Goal: Ask a question

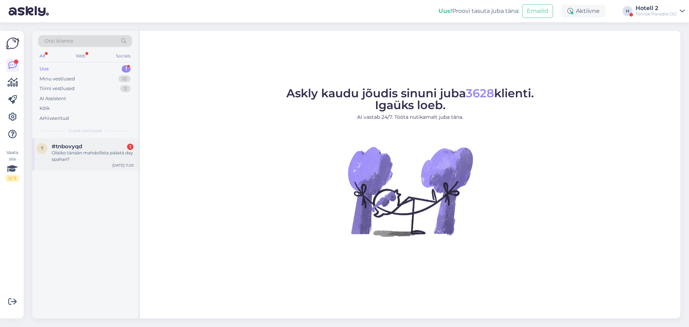
click at [64, 152] on div "Olisiko tänään mahdollista päästä day spahan?" at bounding box center [93, 156] width 82 height 13
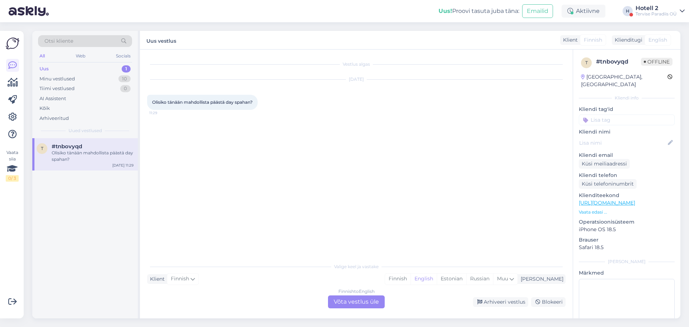
click at [627, 42] on div "Klienditugi" at bounding box center [627, 40] width 30 height 8
click at [367, 303] on div "Finnish to English Võta vestlus üle" at bounding box center [356, 301] width 57 height 13
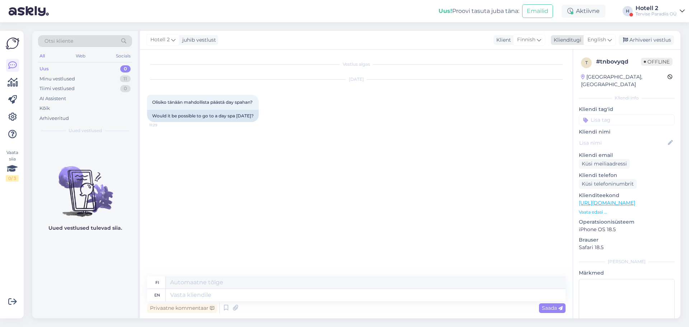
click at [599, 40] on span "English" at bounding box center [596, 40] width 19 height 8
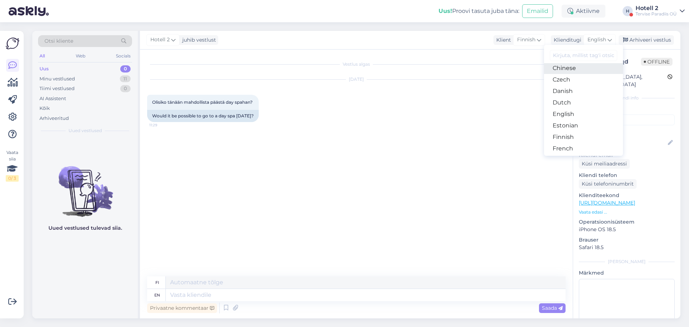
scroll to position [72, 0]
click at [573, 95] on link "Estonian" at bounding box center [583, 91] width 79 height 11
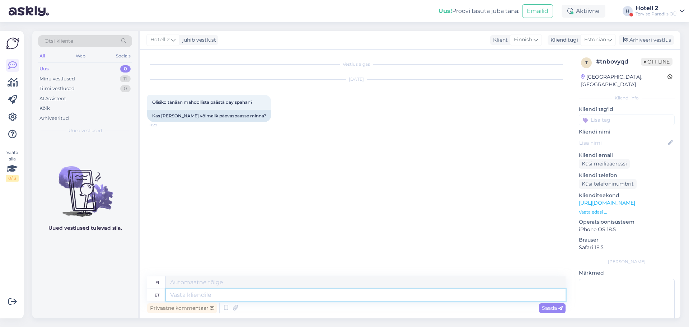
click at [192, 297] on textarea at bounding box center [366, 295] width 400 height 12
type textarea "Palun"
type textarea "Ole hyvä"
type textarea "Palun kirjutage"
type textarea "Kirjoita"
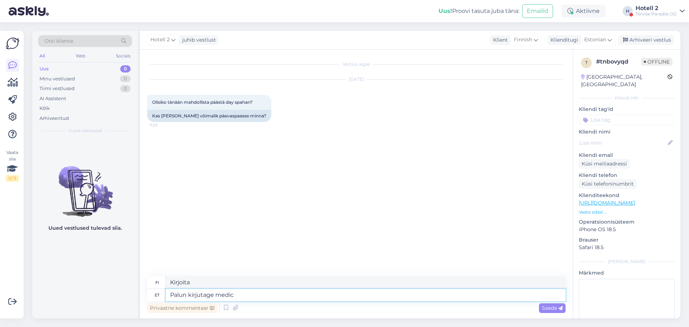
type textarea "Palun kirjutage medic@"
type textarea "Kirjoita lääkärille"
type textarea "Palun kirjutage [EMAIL_ADDRESS][DOMAIN_NAME]"
type textarea "Kirjoita osoitteeseen [EMAIL_ADDRESS][DOMAIN_NAME]"
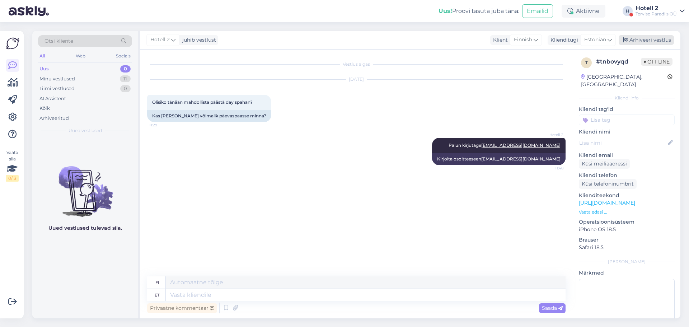
click at [642, 40] on div "Arhiveeri vestlus" at bounding box center [645, 40] width 55 height 10
